Goal: Transaction & Acquisition: Purchase product/service

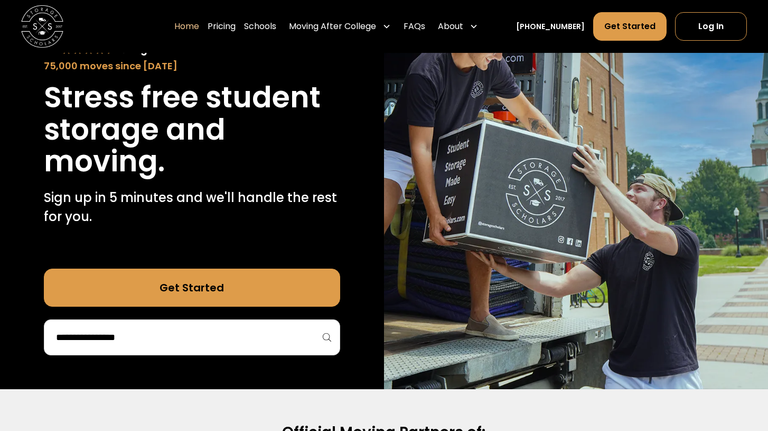
scroll to position [111, 0]
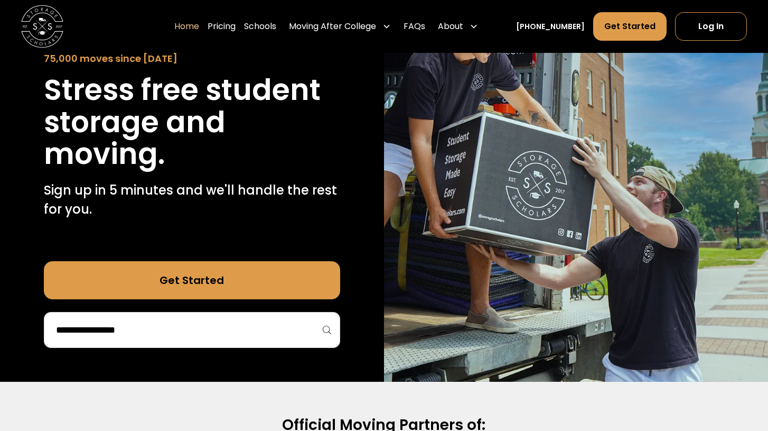
click at [178, 328] on input "search" at bounding box center [192, 330] width 274 height 18
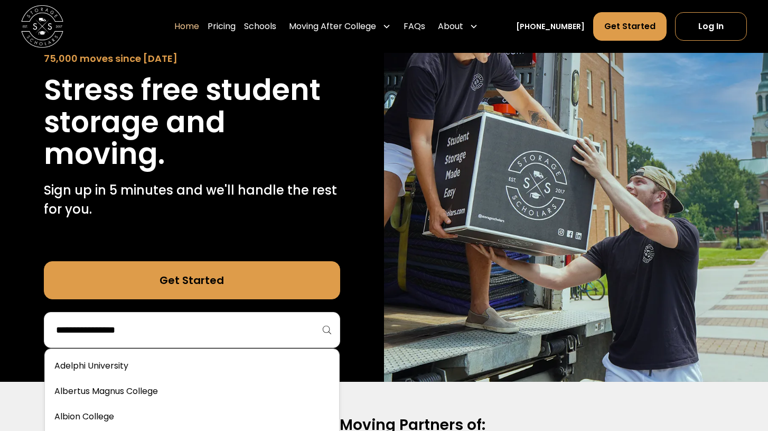
type input "*"
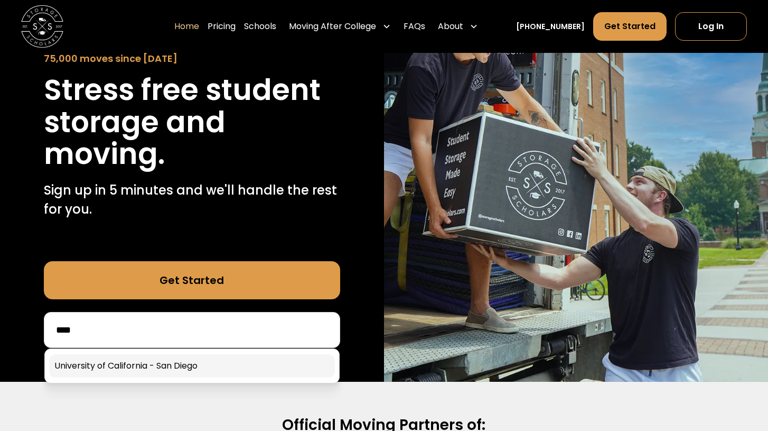
type input "****"
click at [138, 368] on link at bounding box center [192, 365] width 286 height 23
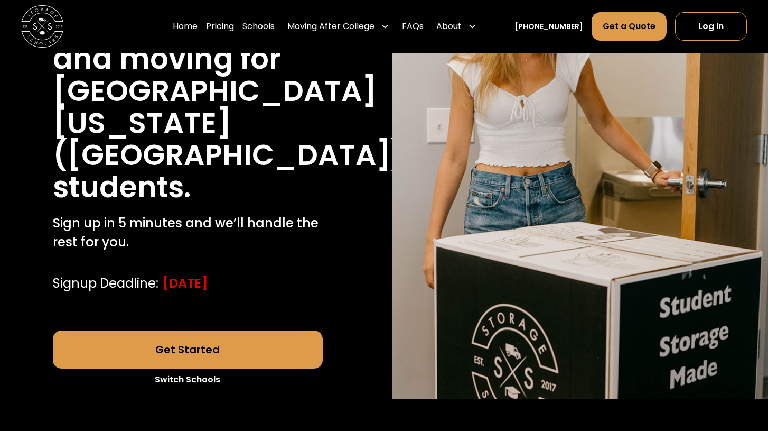
scroll to position [208, 0]
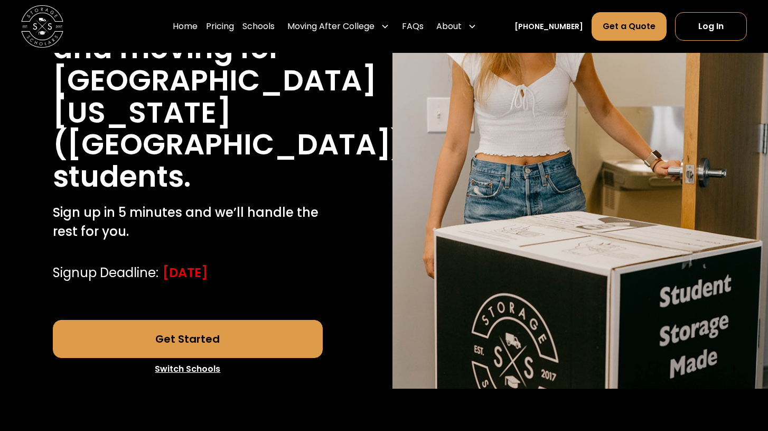
click at [193, 348] on link "Get Started" at bounding box center [188, 339] width 271 height 38
click at [632, 26] on link "Get a Quote" at bounding box center [629, 26] width 75 height 29
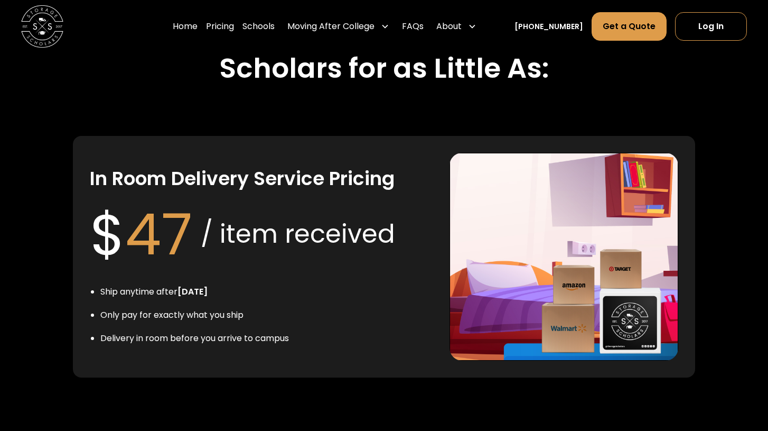
scroll to position [1997, 0]
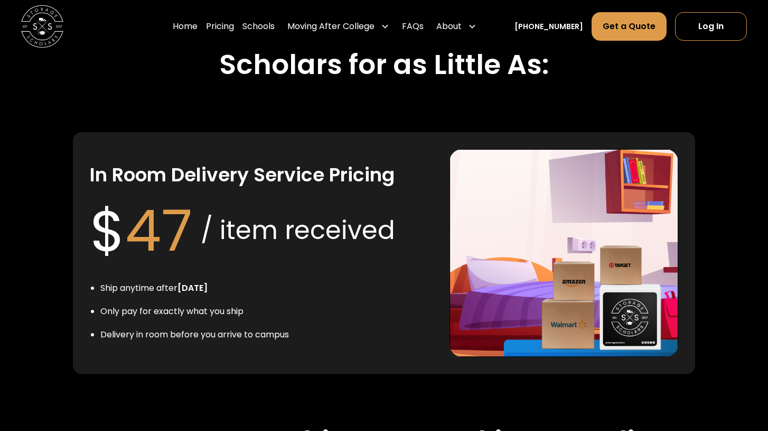
click at [314, 249] on div "$ 47 / item received" at bounding box center [242, 231] width 305 height 86
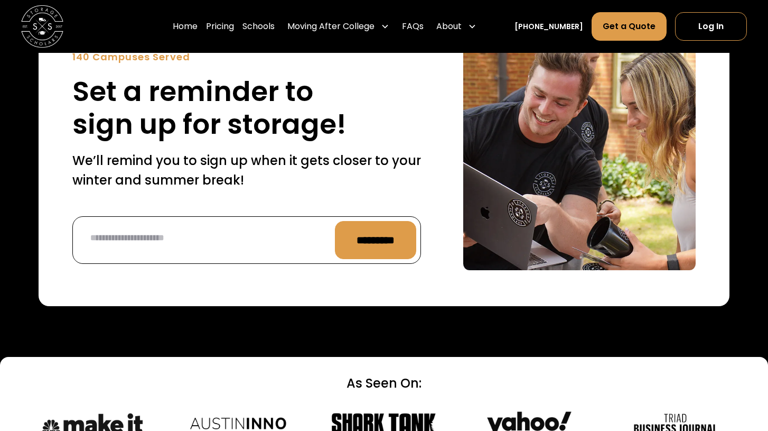
scroll to position [4354, 0]
